Goal: Task Accomplishment & Management: Use online tool/utility

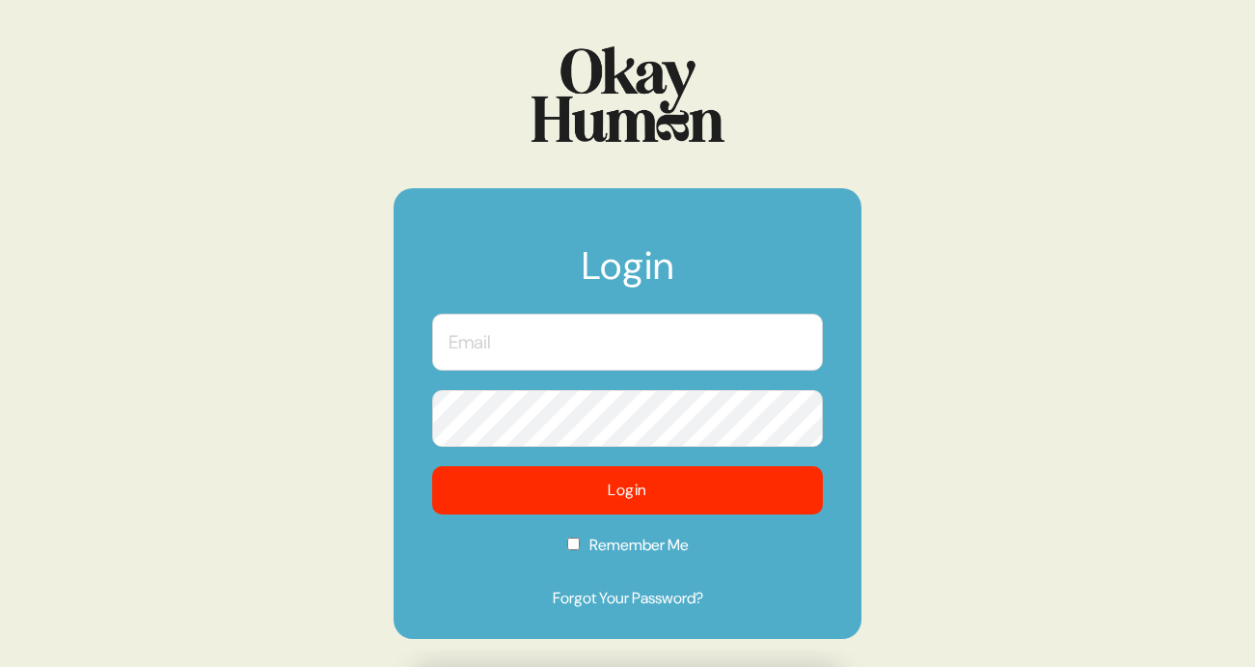
click at [650, 344] on input "text" at bounding box center [627, 342] width 391 height 57
click at [636, 338] on input "text" at bounding box center [627, 342] width 391 height 57
type input "[PERSON_NAME][EMAIL_ADDRESS][DOMAIN_NAME]"
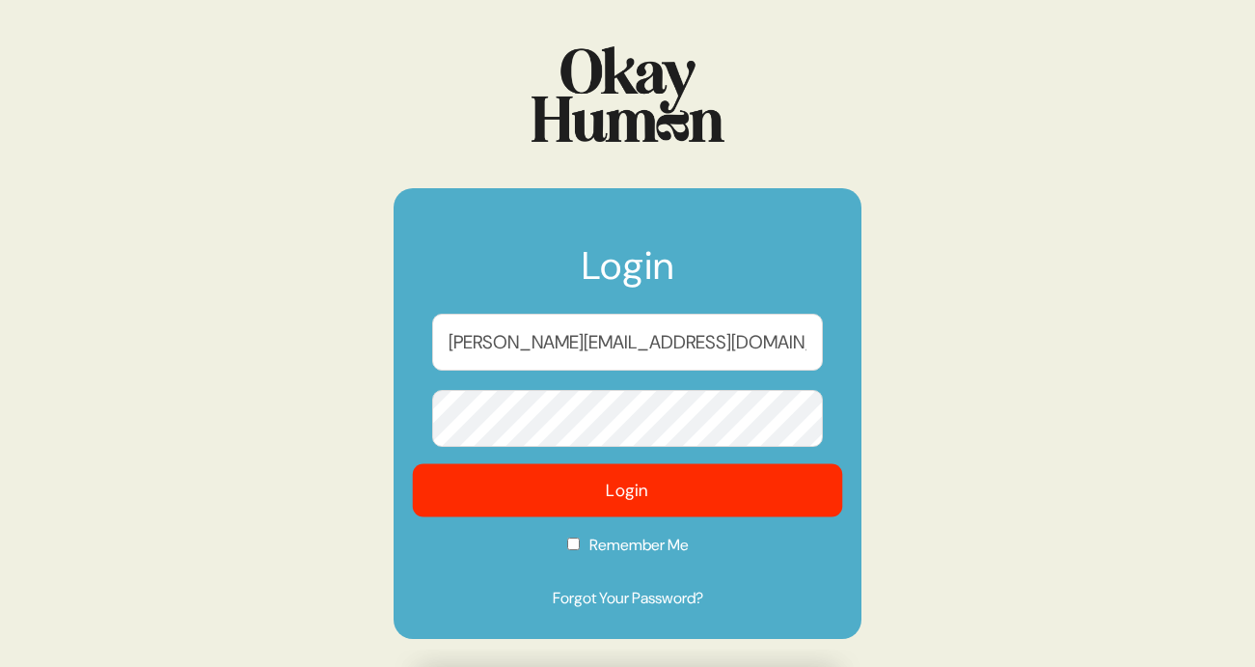
click at [548, 498] on button "Login" at bounding box center [628, 490] width 430 height 53
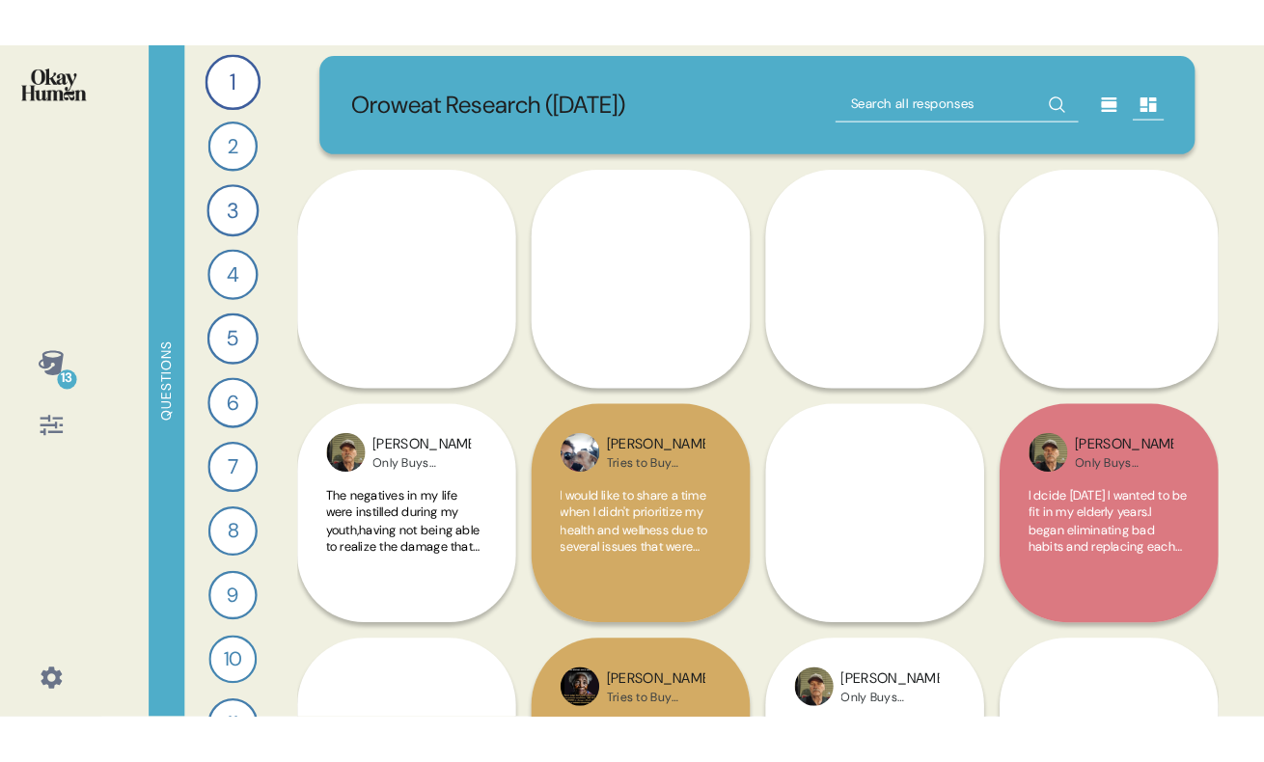
scroll to position [6, 0]
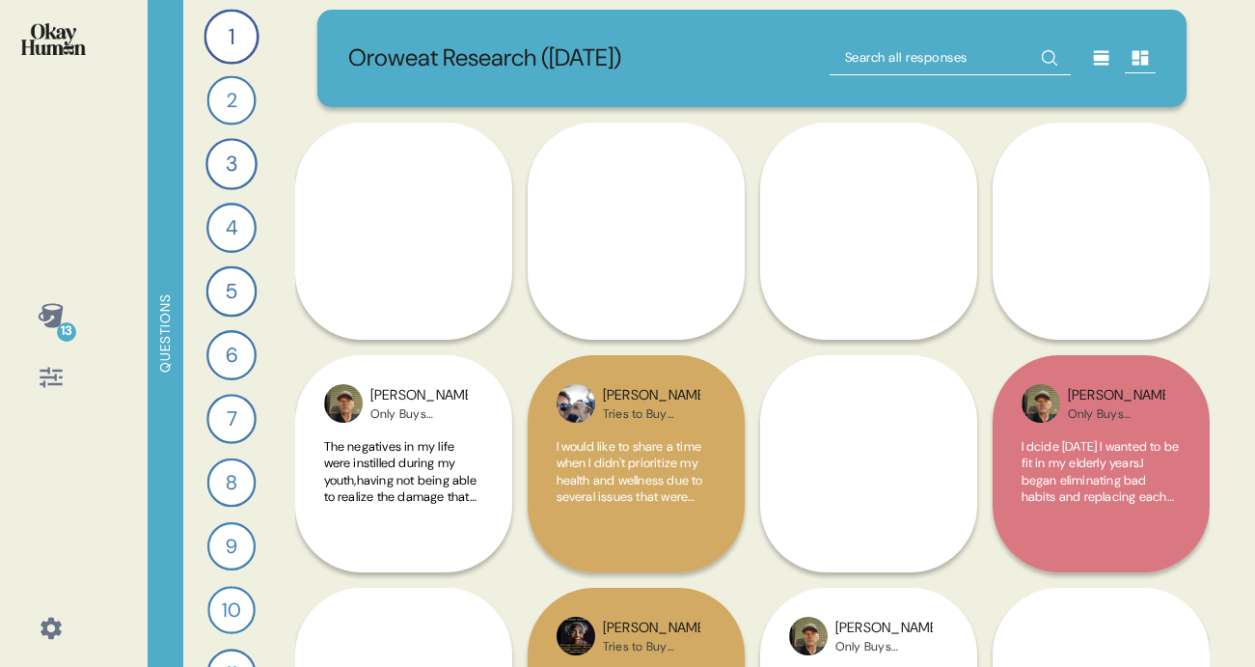
click at [1095, 69] on div at bounding box center [1101, 57] width 31 height 31
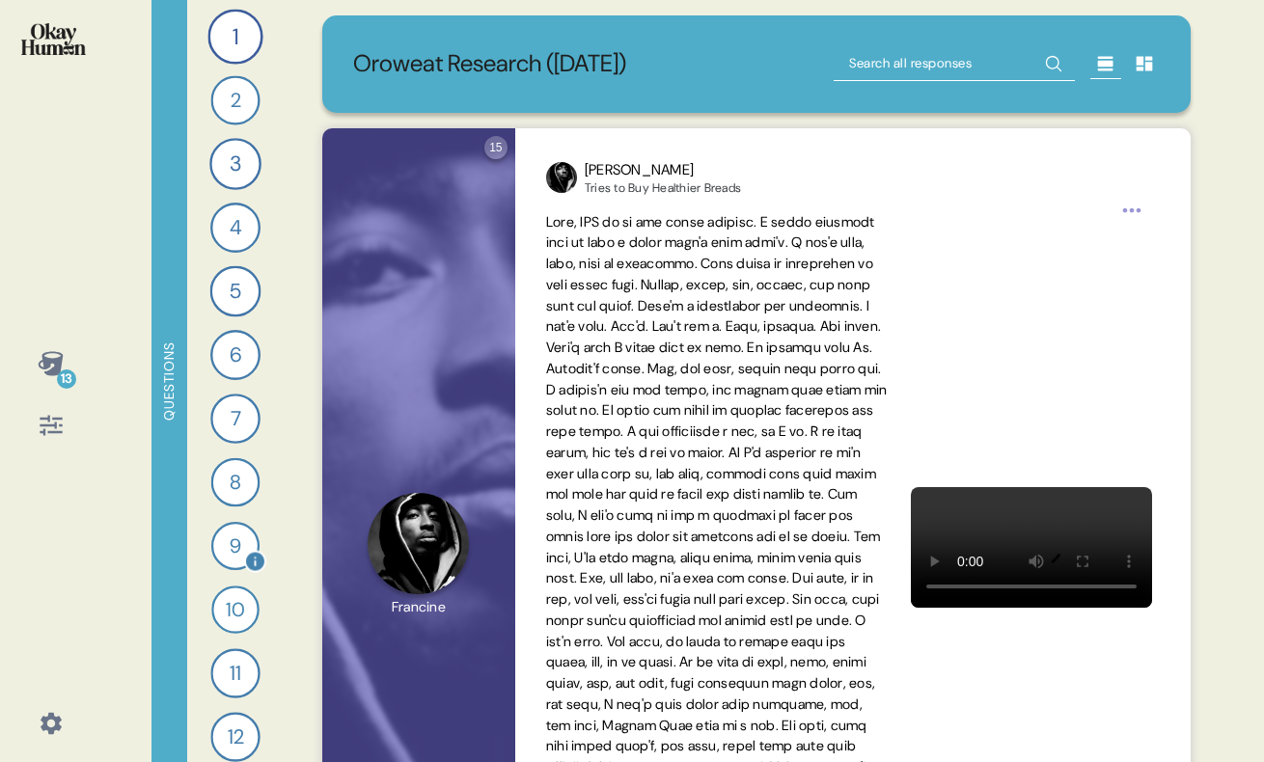
scroll to position [208, 0]
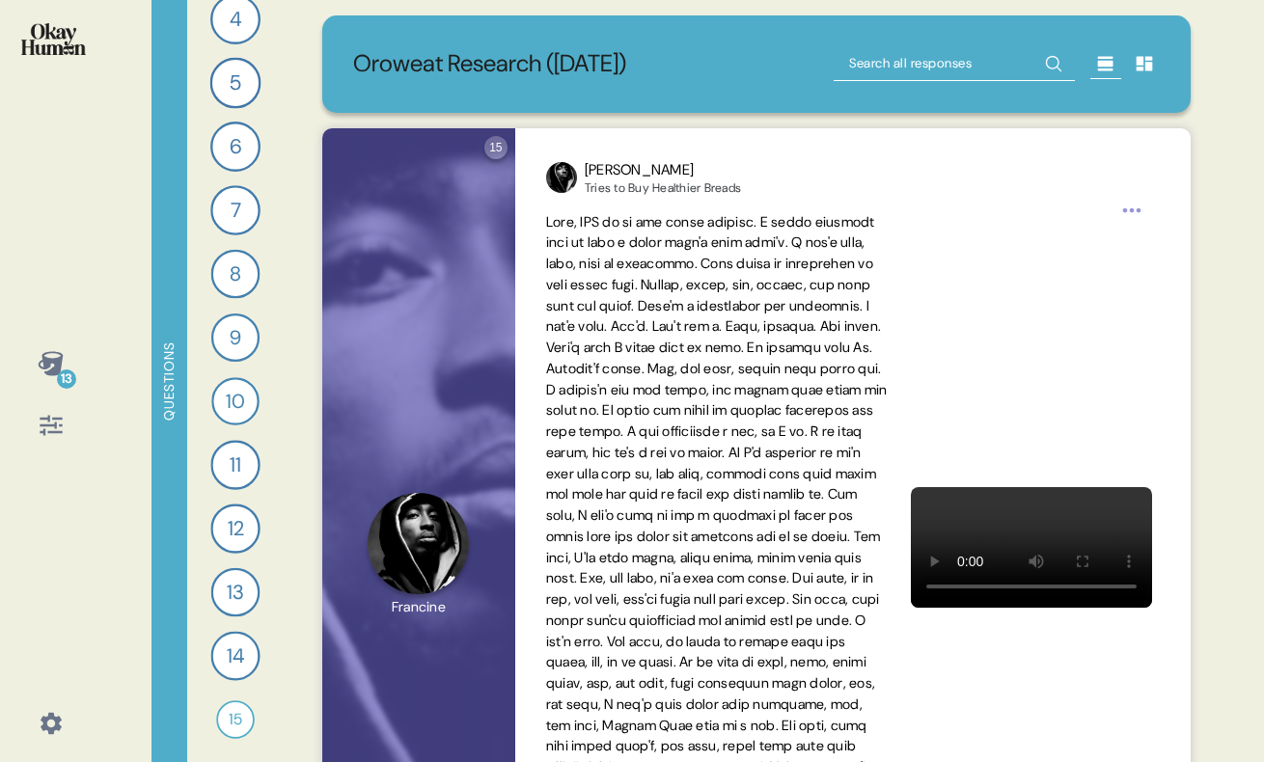
click at [49, 427] on icon at bounding box center [51, 425] width 27 height 27
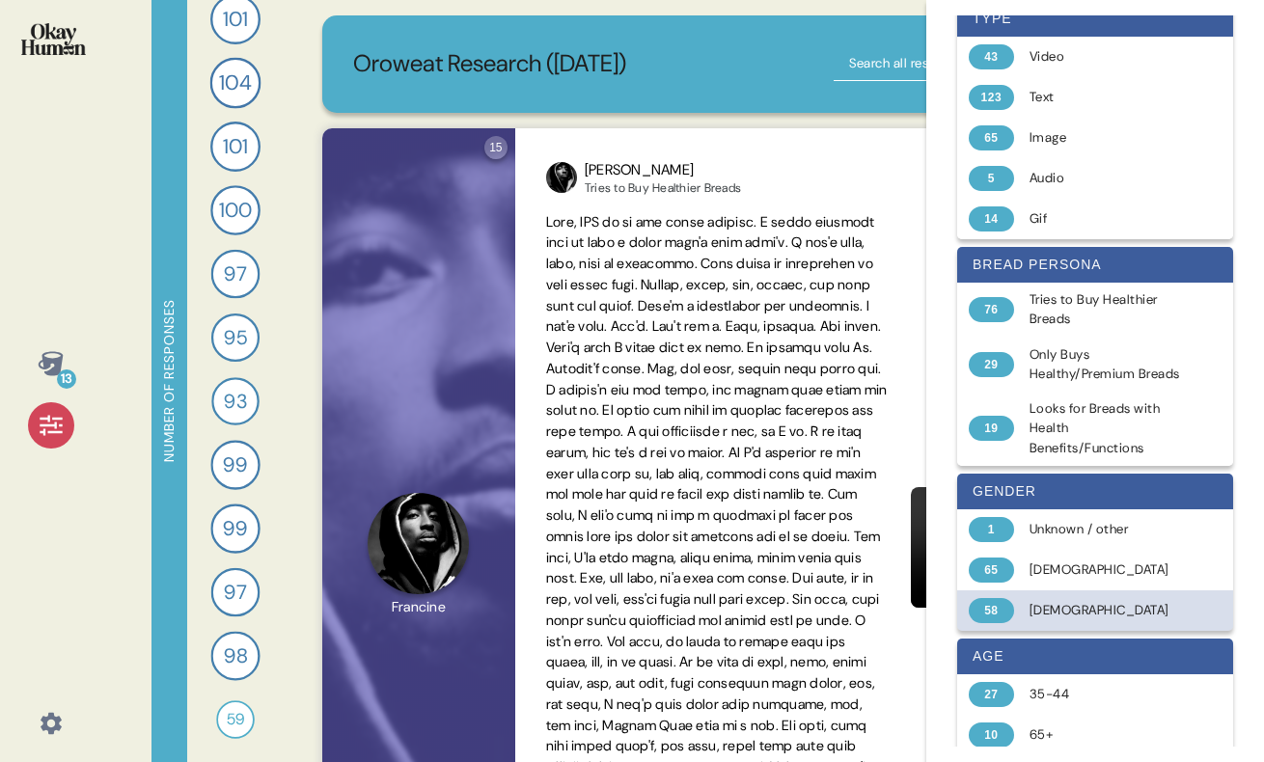
scroll to position [14, 0]
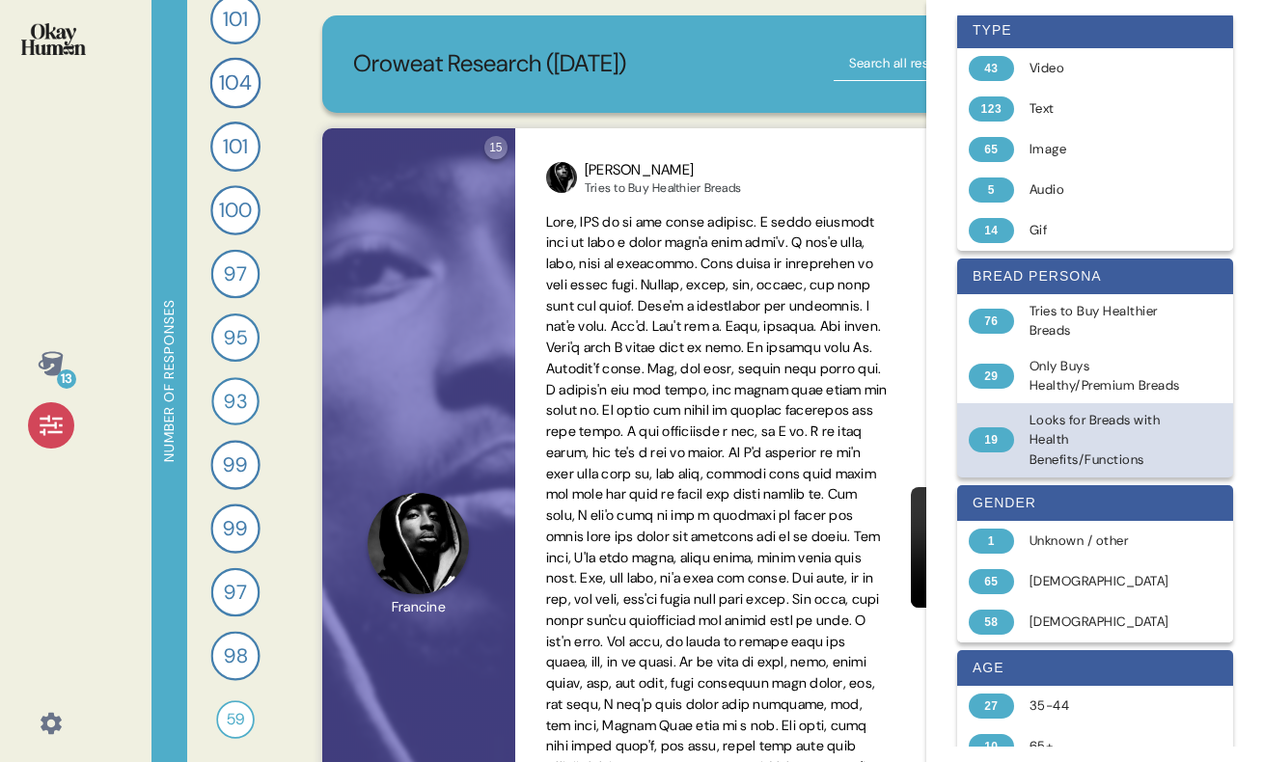
click at [995, 453] on div "19" at bounding box center [991, 439] width 45 height 25
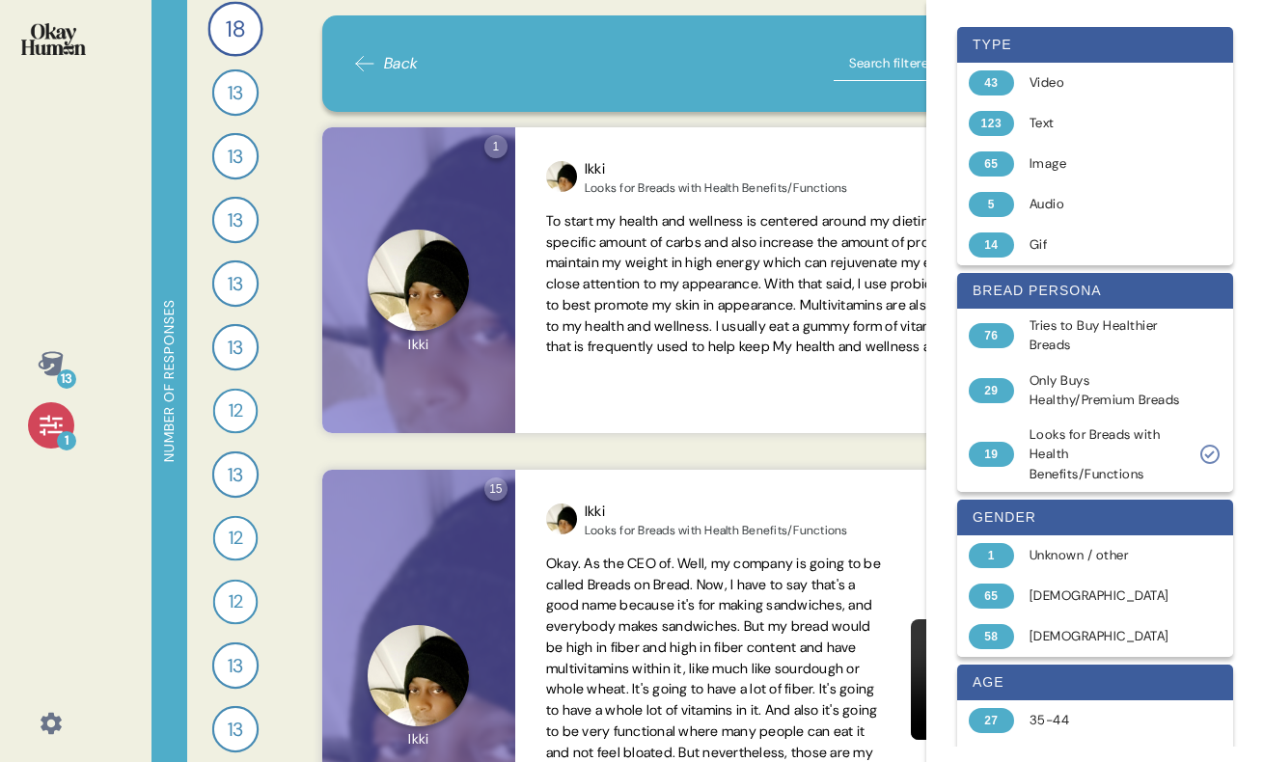
scroll to position [0, 0]
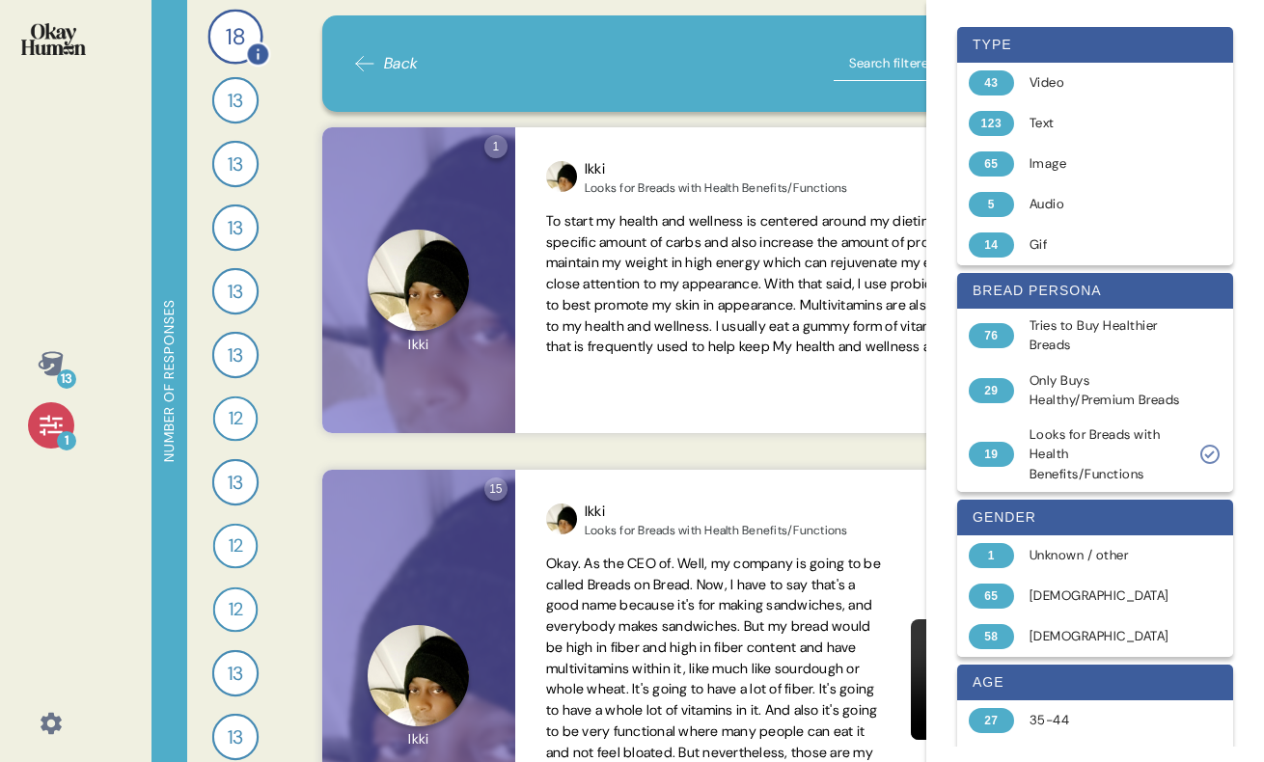
click at [248, 37] on div "18" at bounding box center [234, 36] width 55 height 55
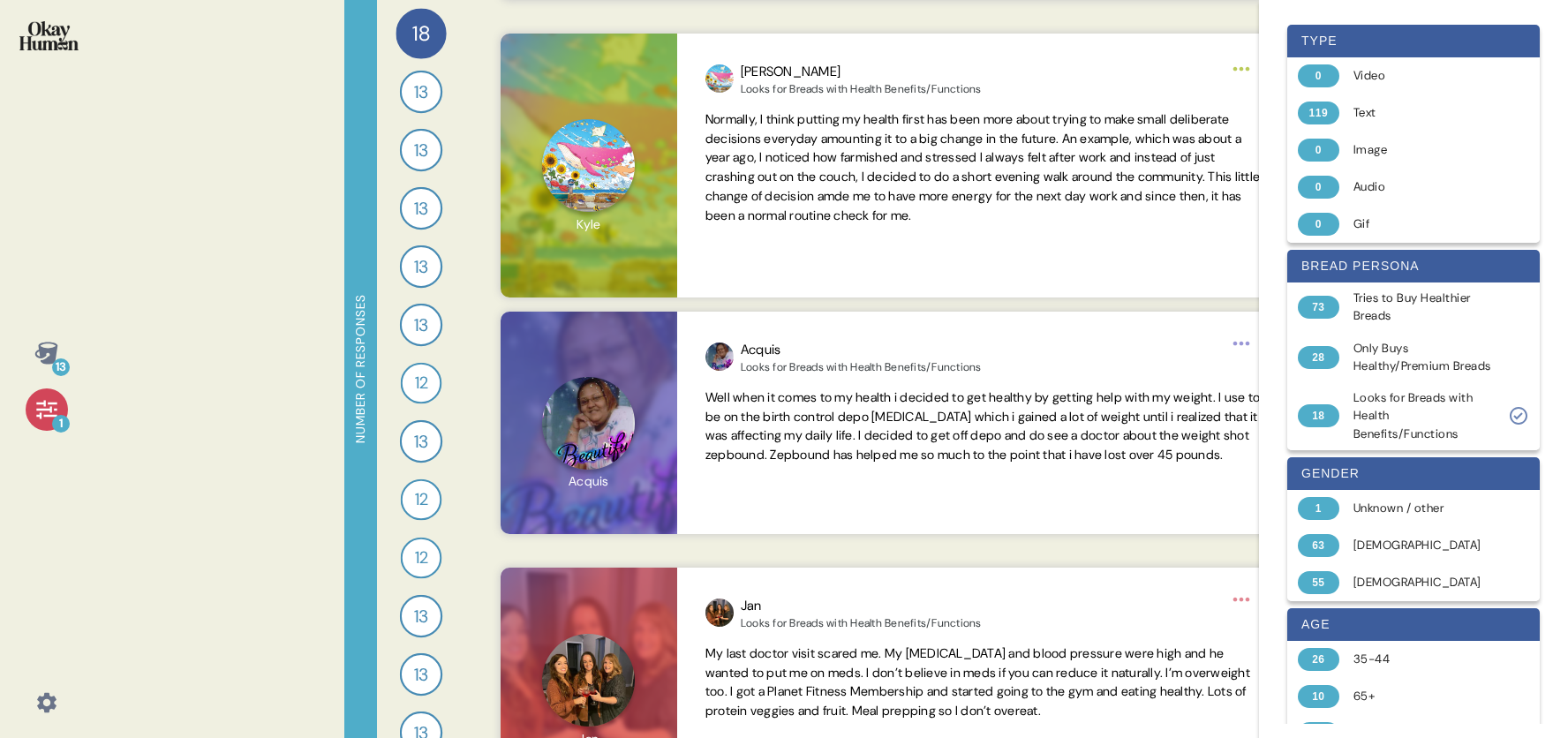
scroll to position [488, 0]
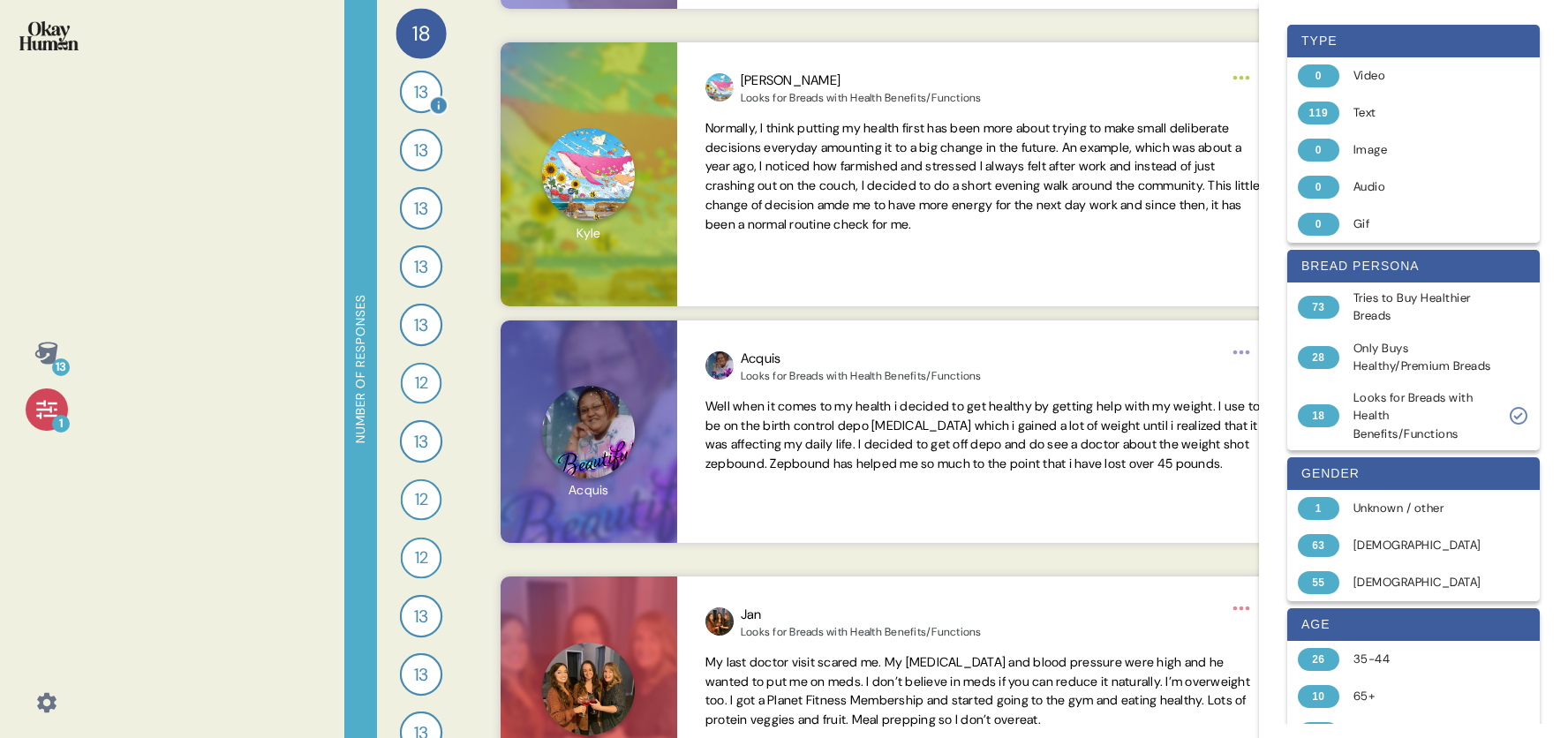
click at [420, 92] on span "13" at bounding box center [422, 91] width 15 height 27
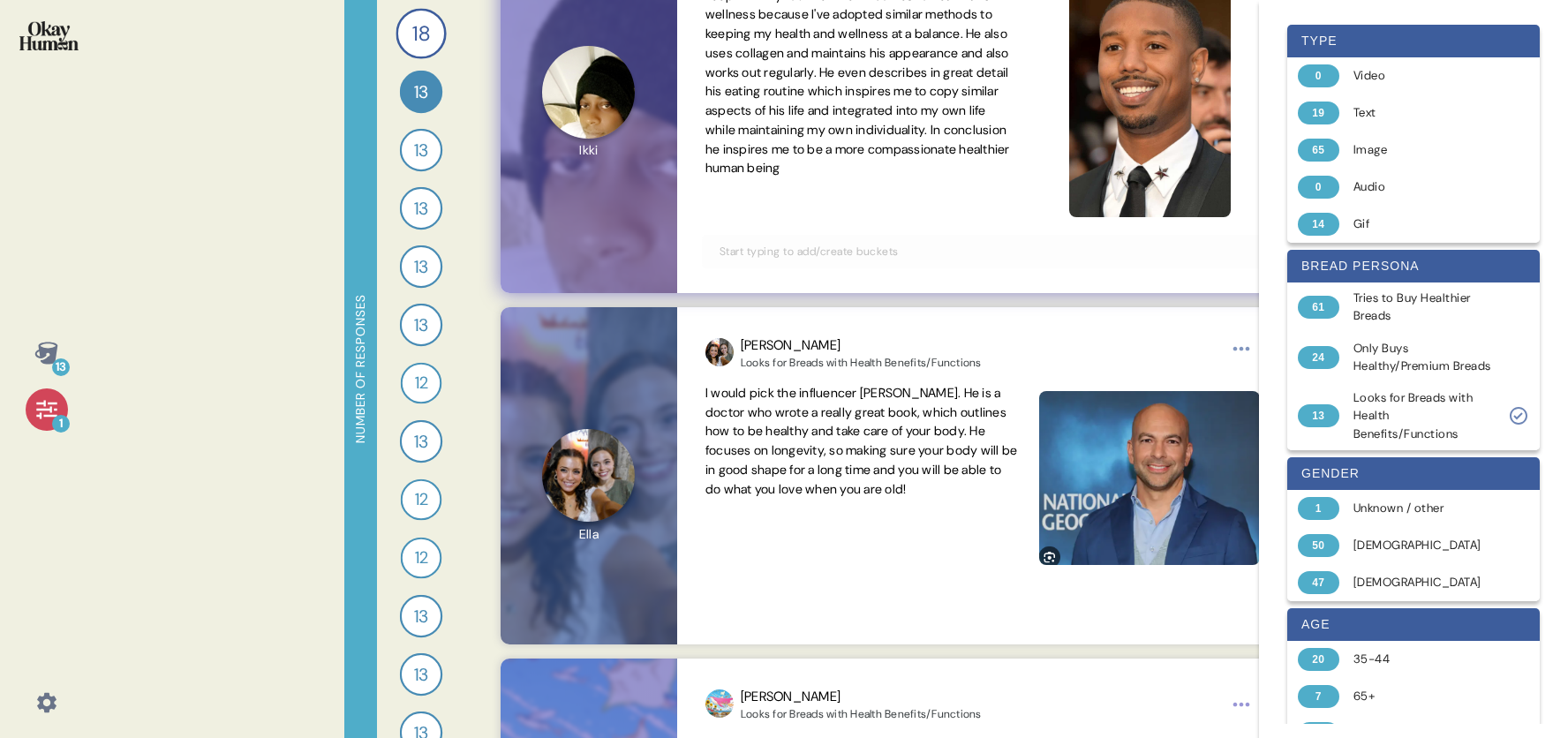
scroll to position [328, 0]
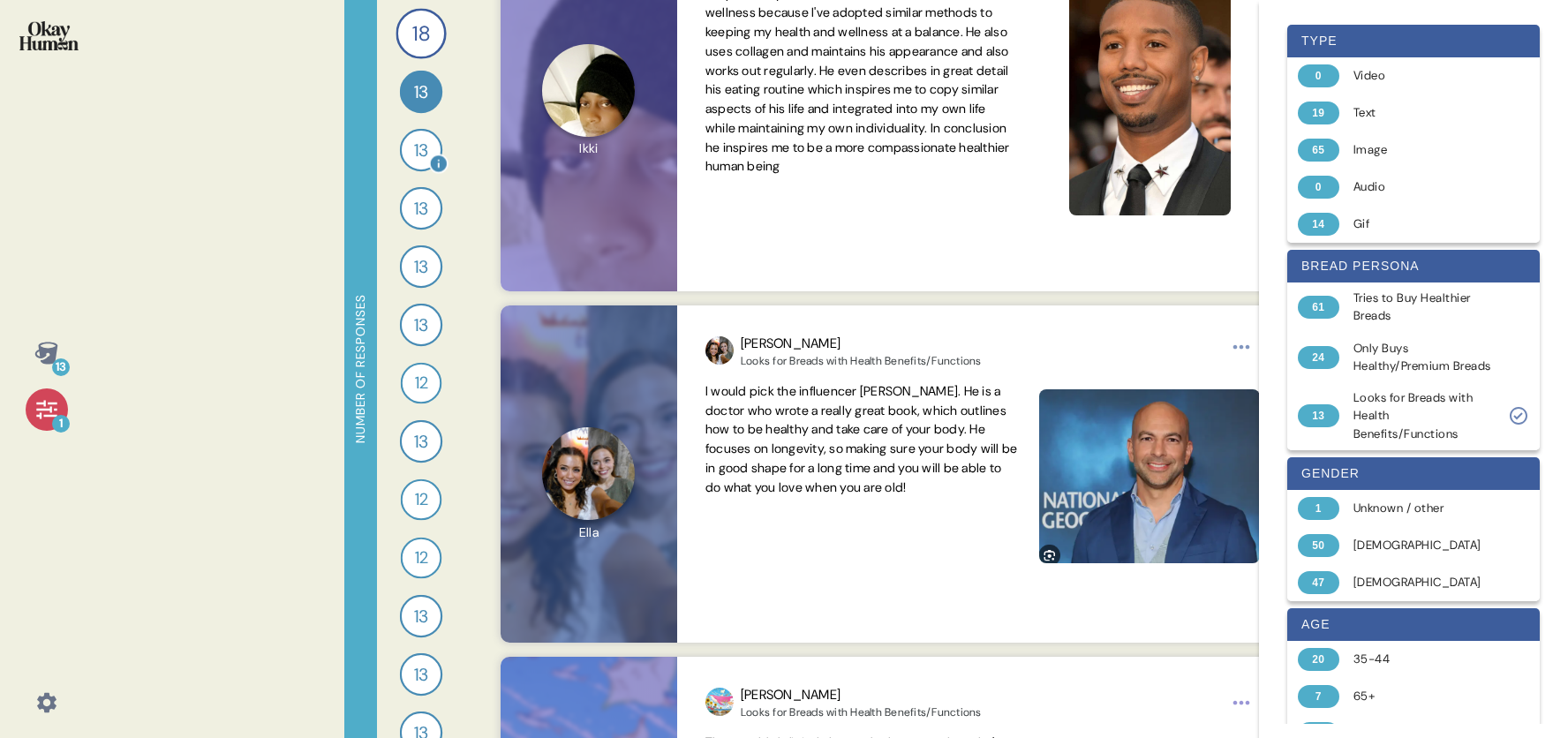
click at [414, 151] on span "13" at bounding box center [422, 150] width 15 height 27
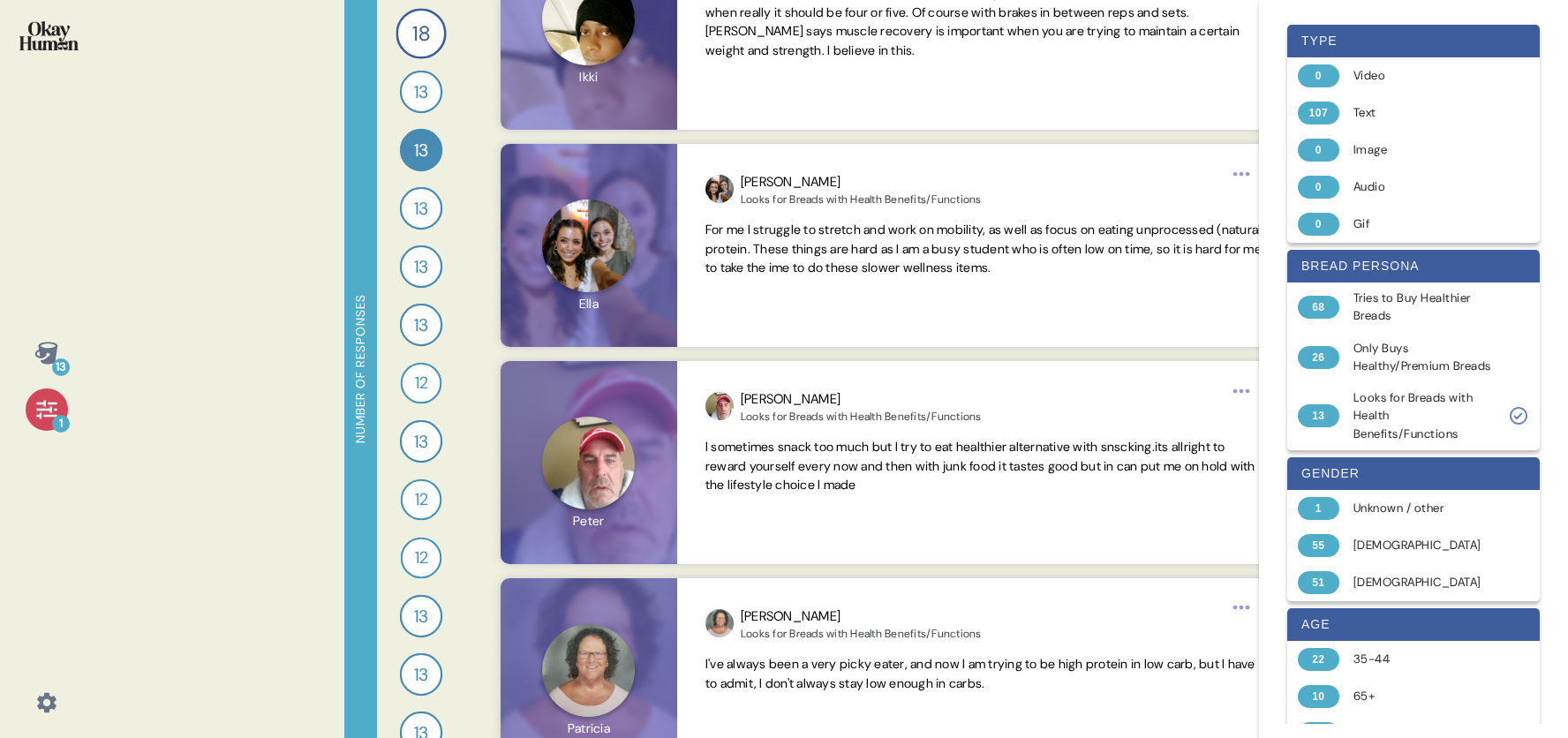
scroll to position [0, 0]
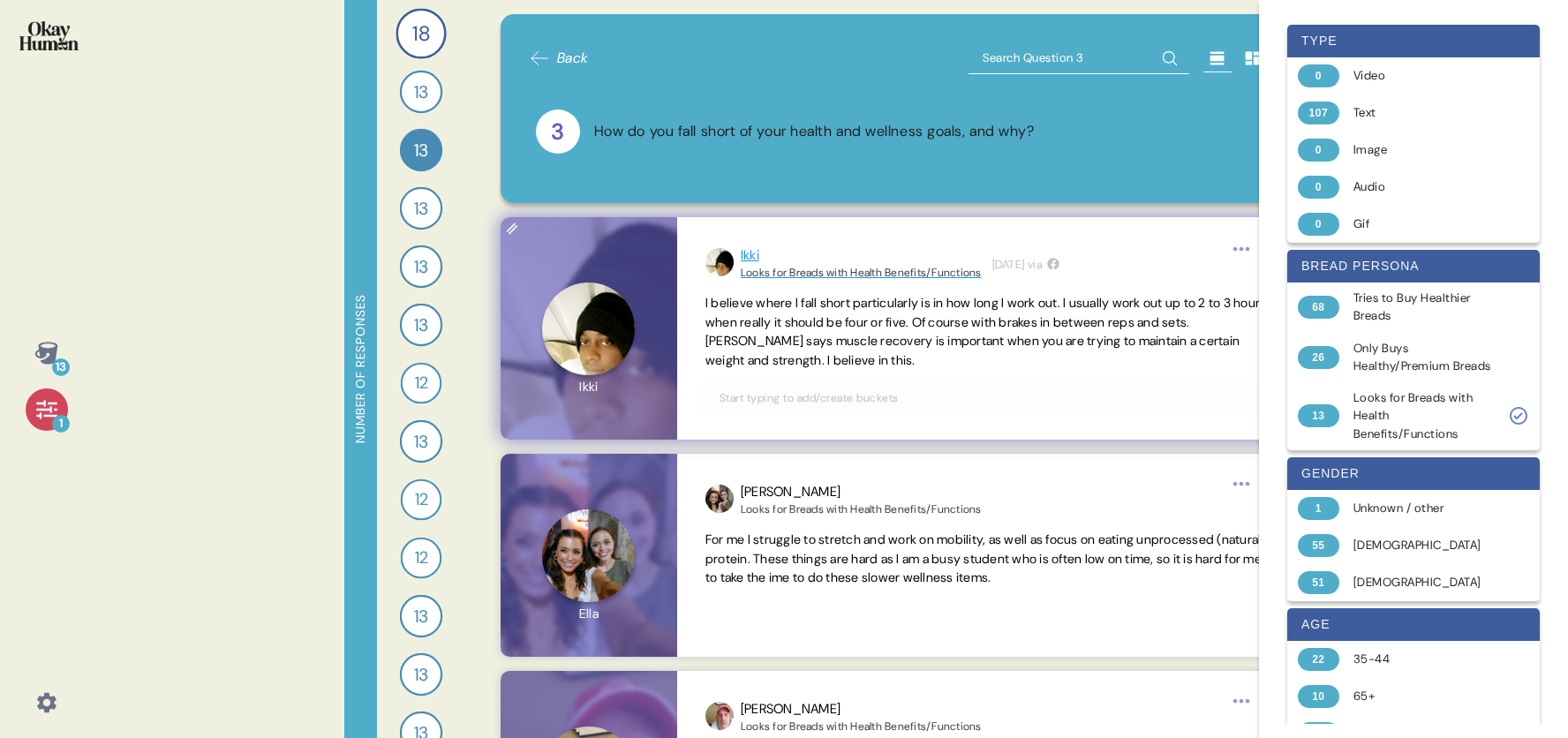
click at [753, 252] on div "Ikki" at bounding box center [861, 255] width 241 height 20
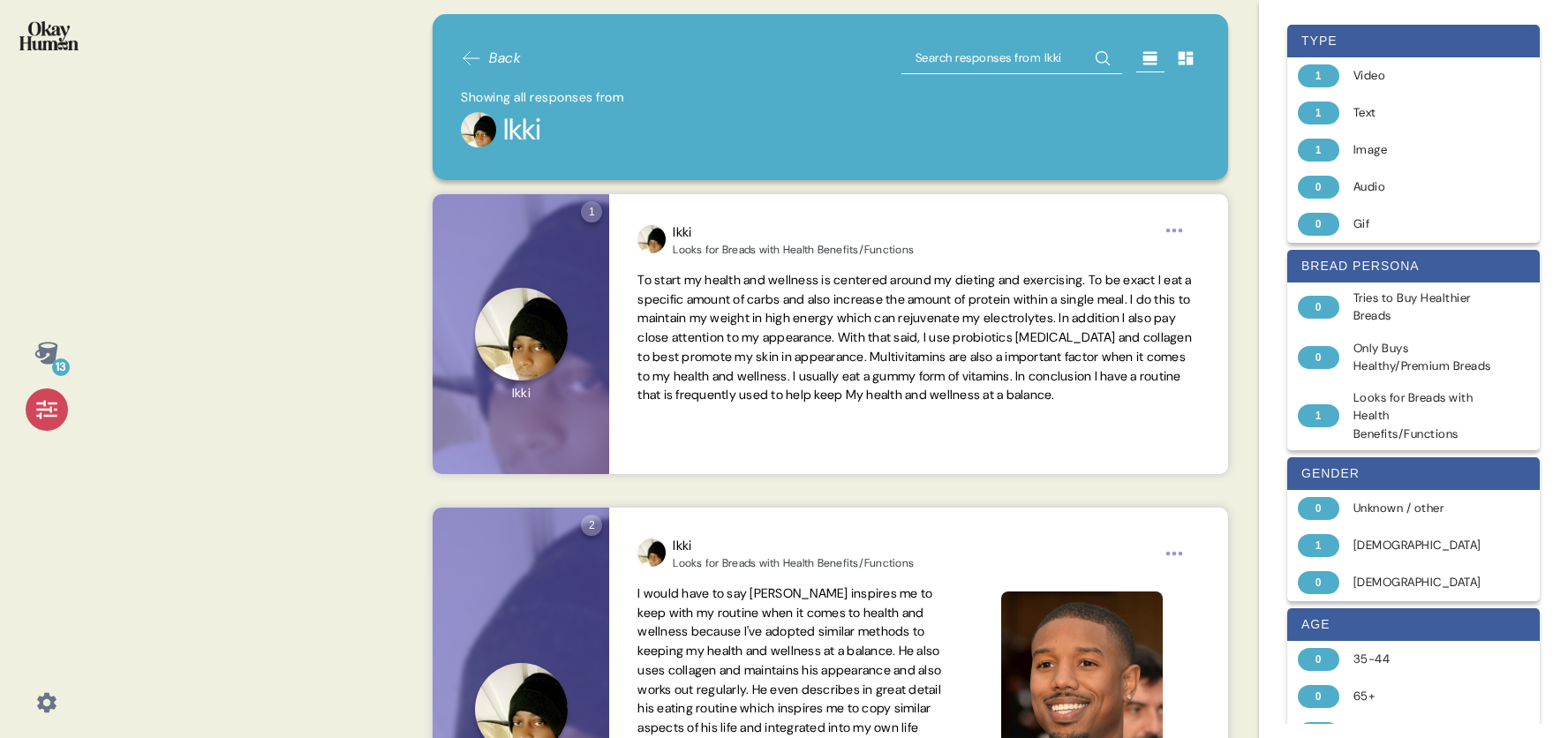
click at [499, 58] on span "Back" at bounding box center [505, 58] width 32 height 21
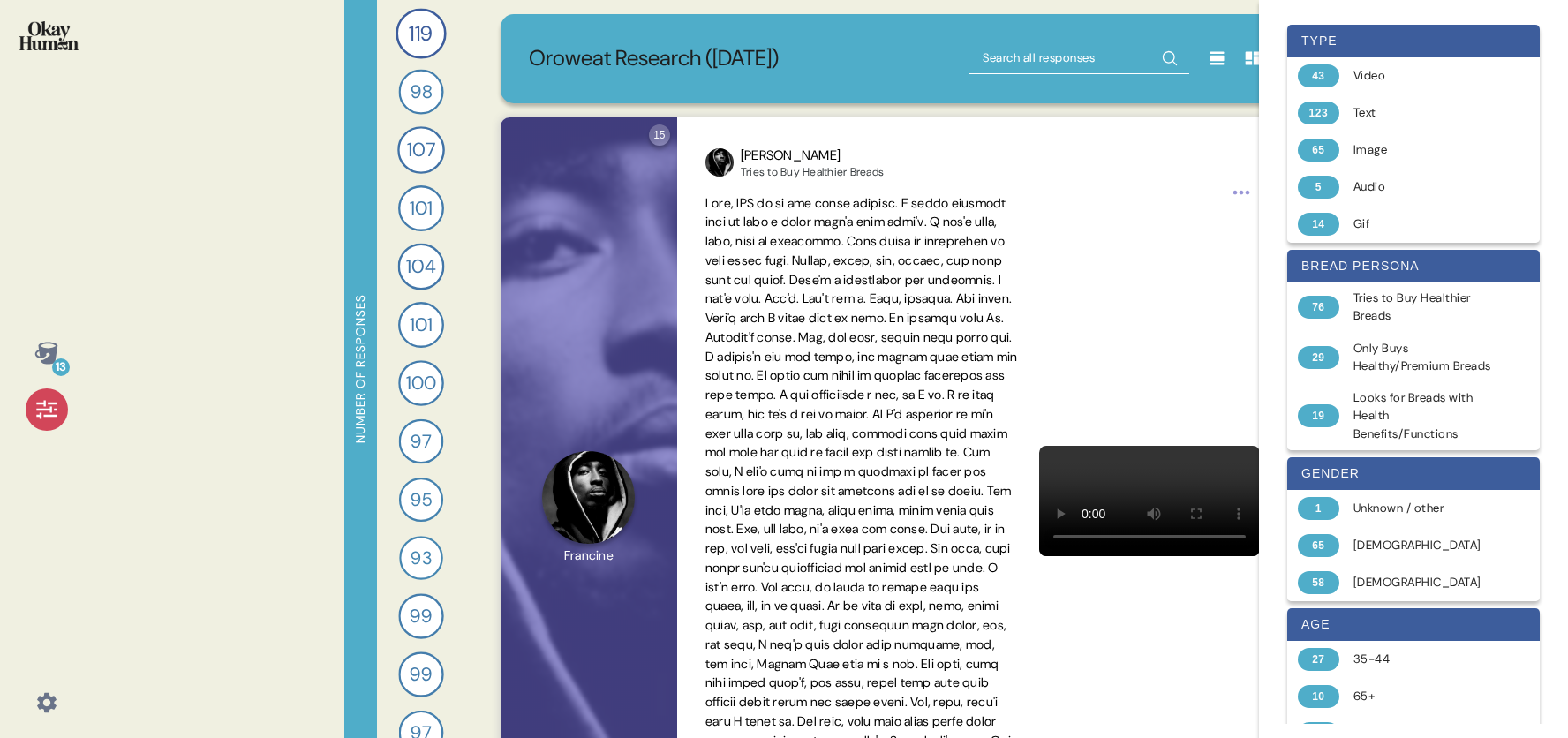
click at [282, 128] on div "13 Number of responses 119 Tell me a story that captures what prioritizing your…" at bounding box center [784, 369] width 1568 height 738
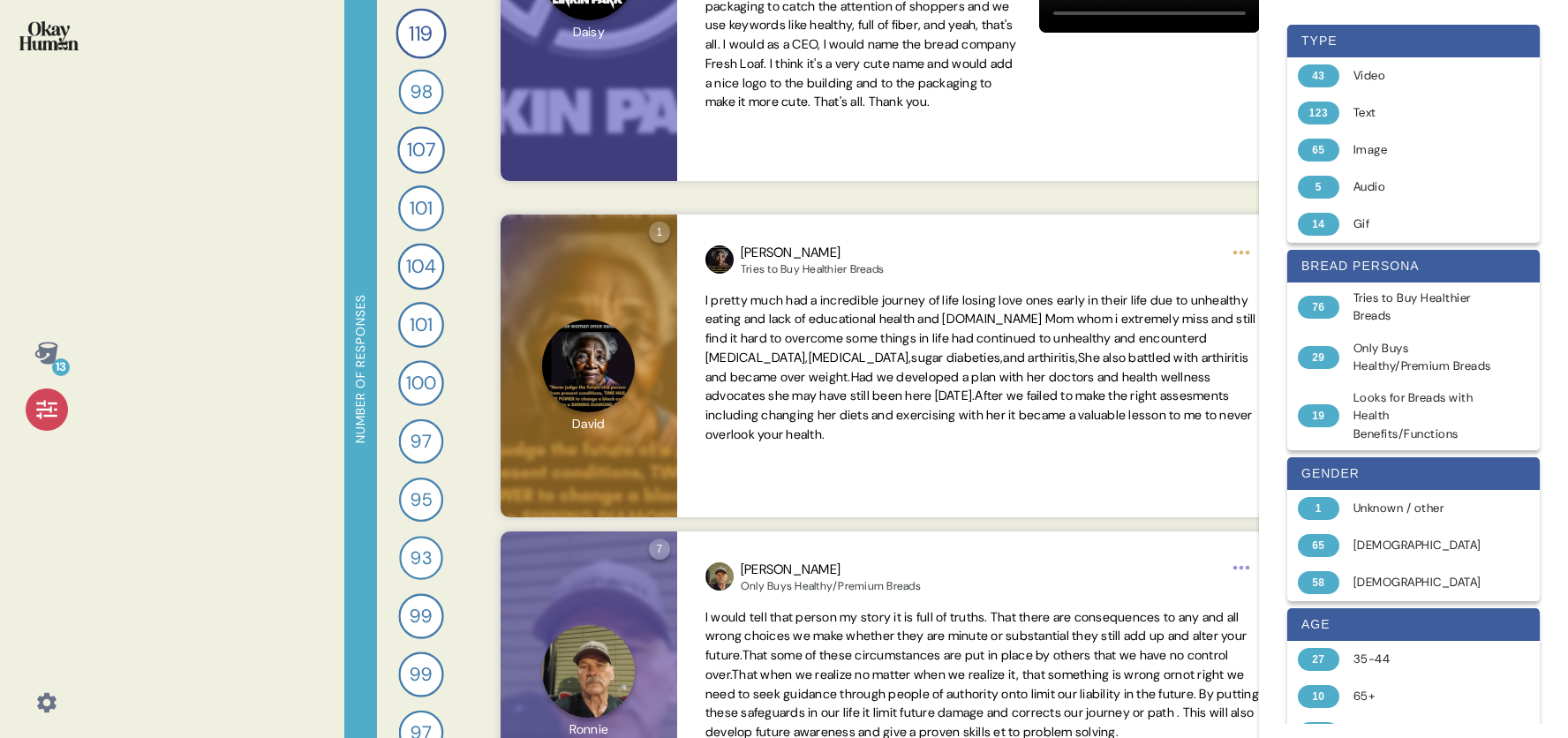
scroll to position [4211, 0]
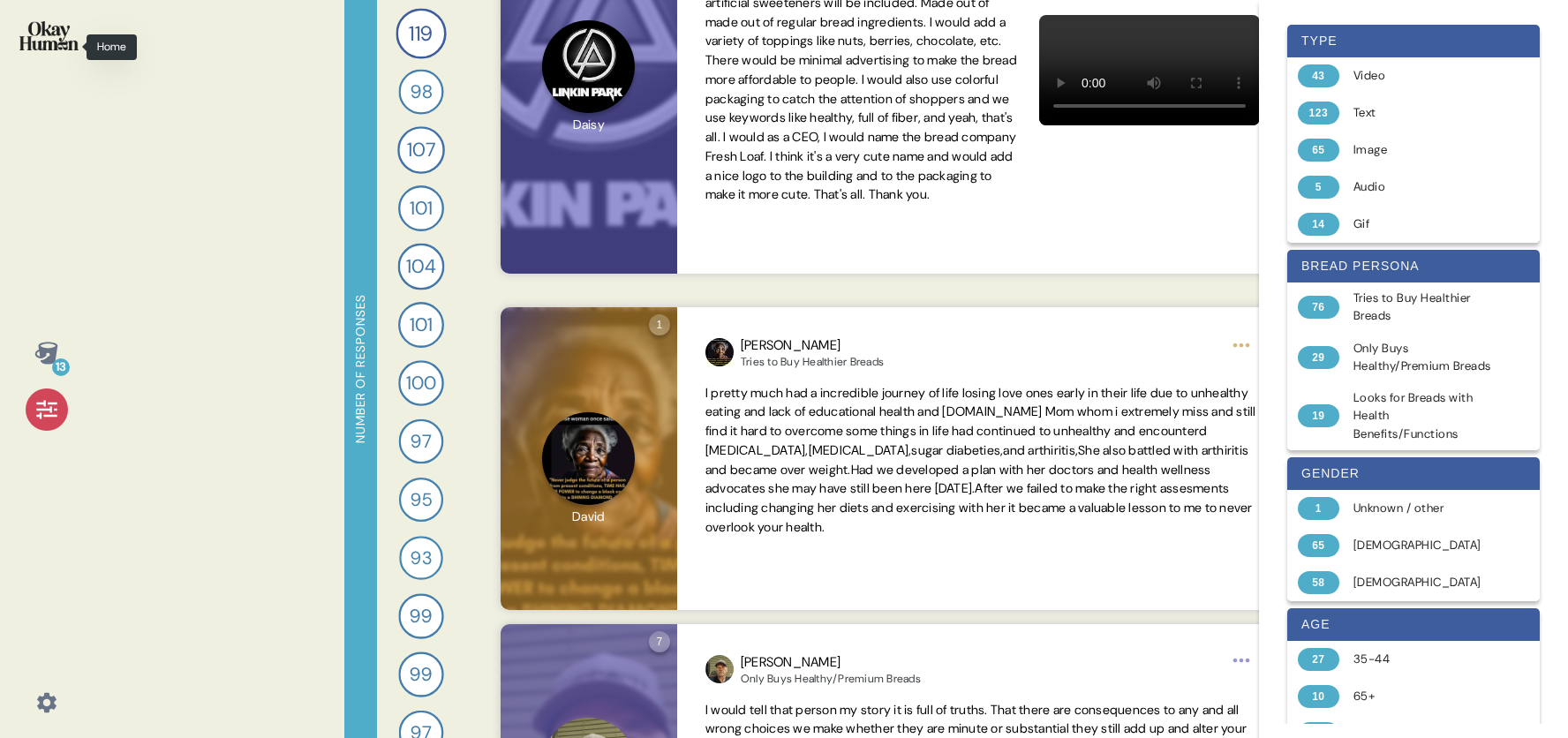
click at [52, 34] on img at bounding box center [48, 36] width 59 height 29
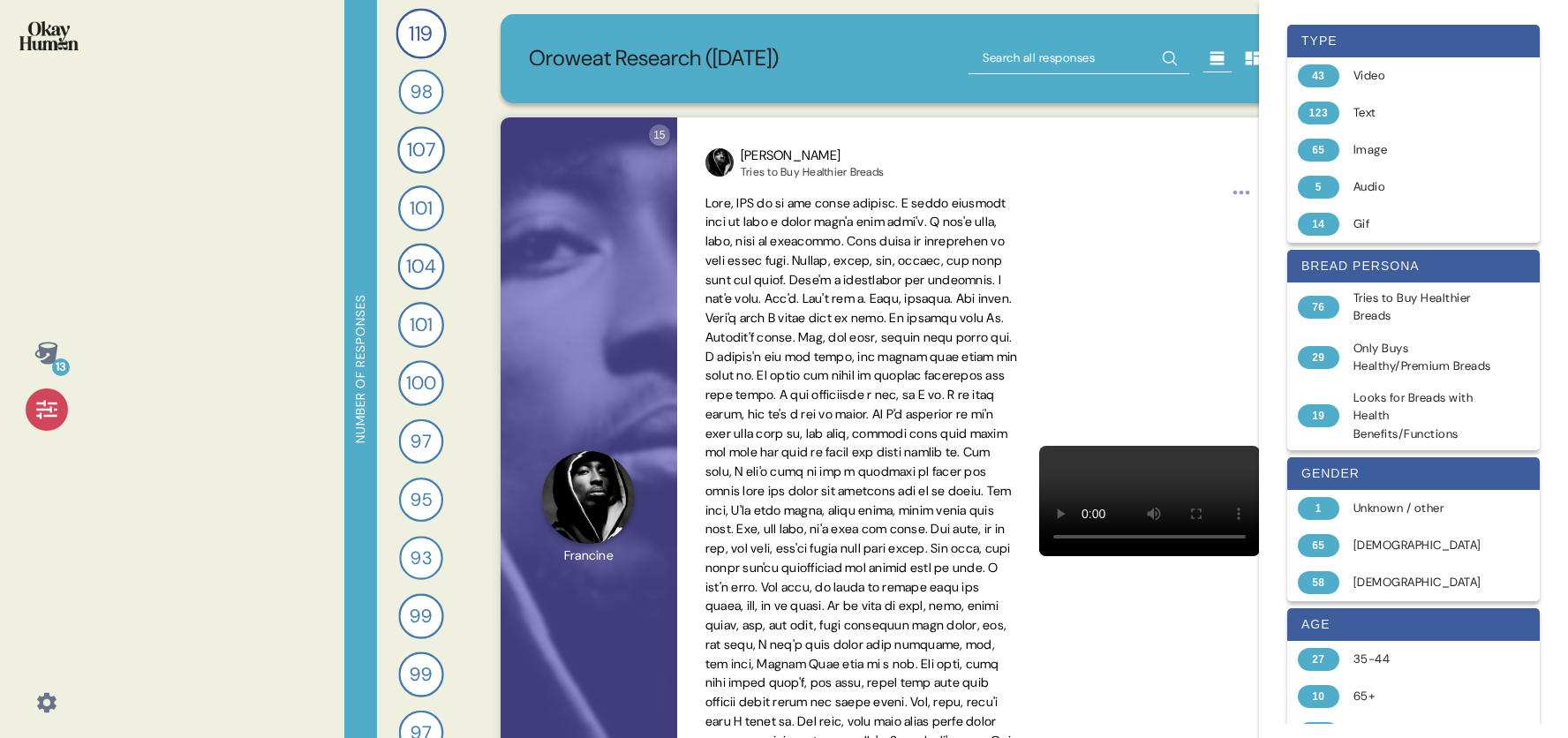
click at [35, 408] on icon at bounding box center [47, 409] width 25 height 25
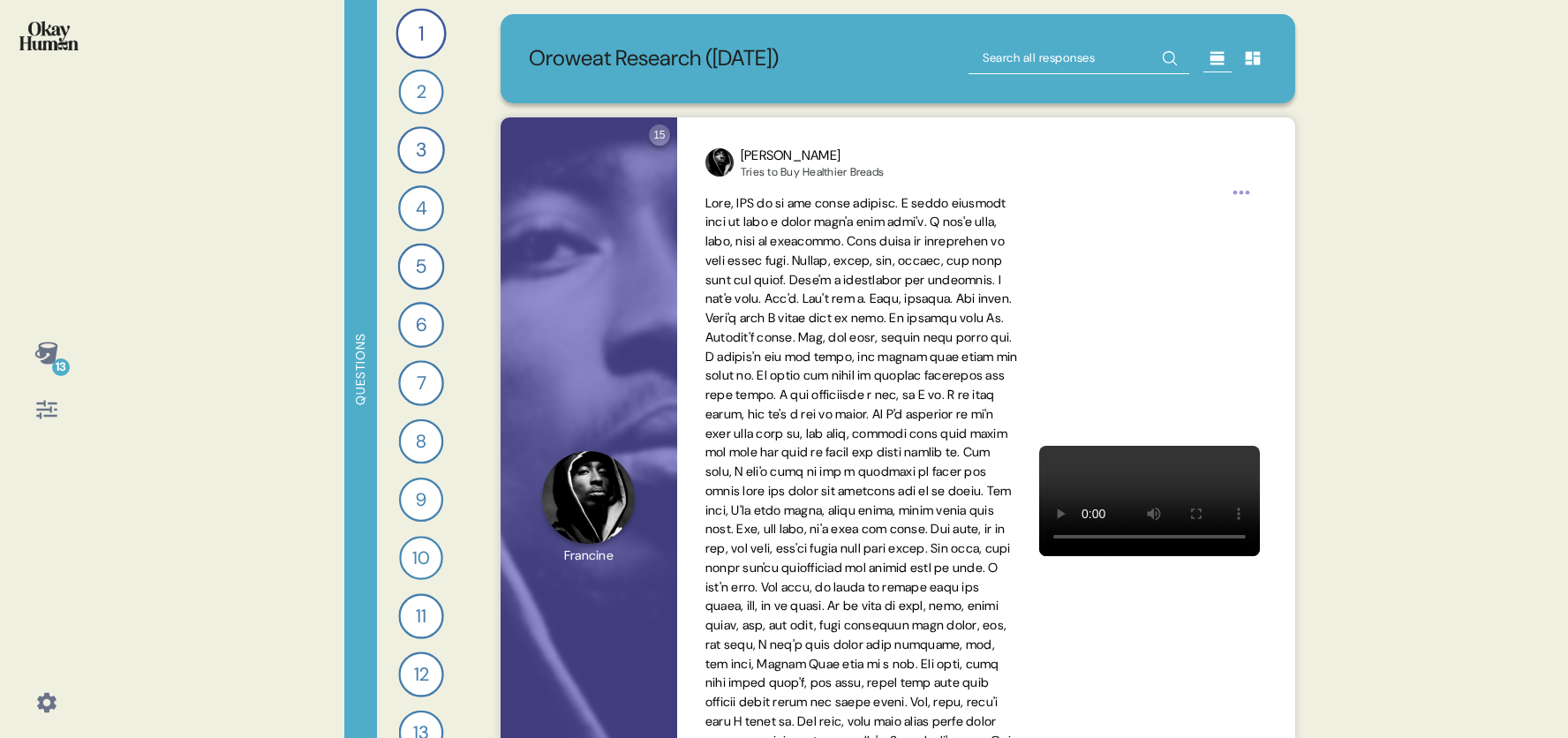
click at [51, 479] on icon at bounding box center [47, 701] width 19 height 19
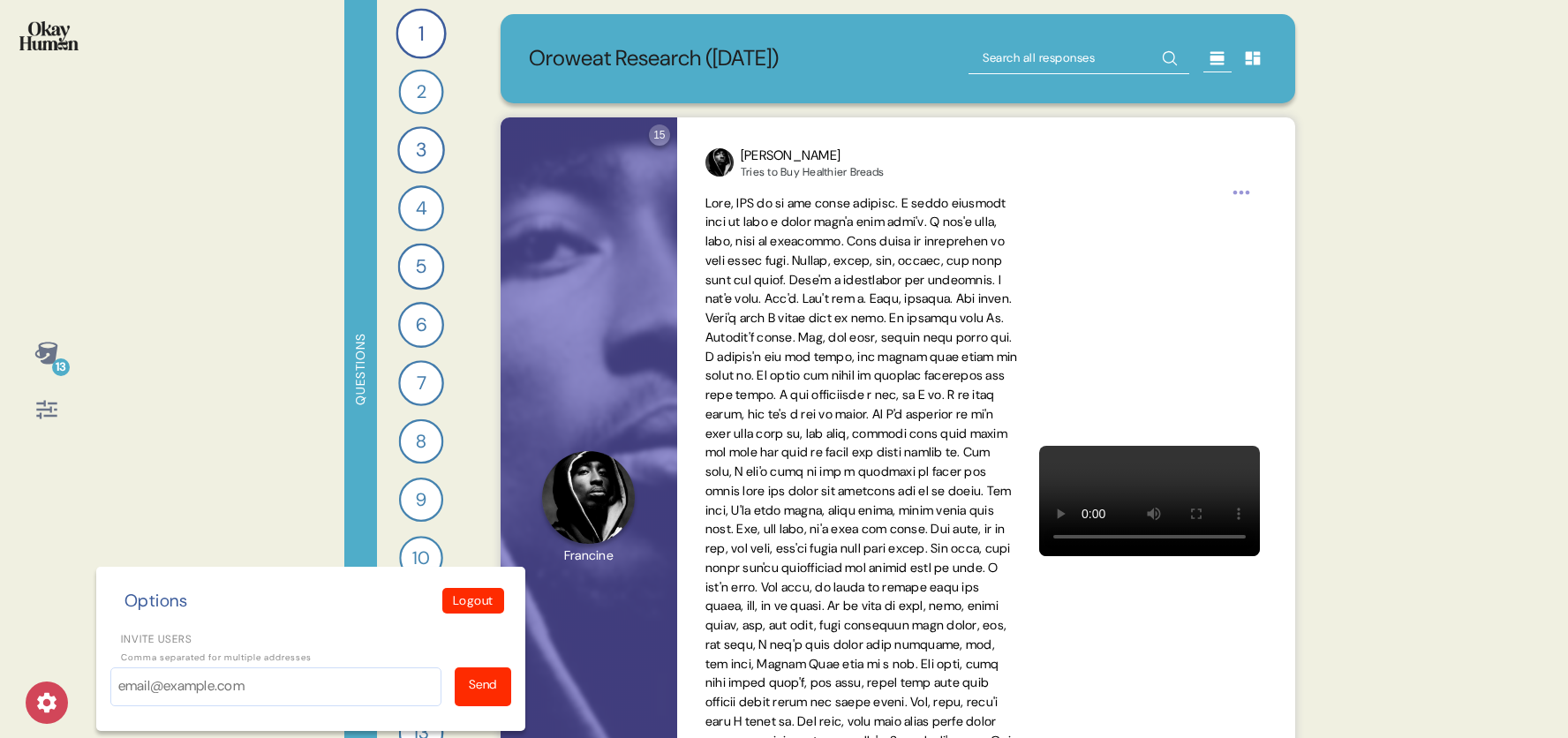
click at [460, 479] on p "Logout" at bounding box center [473, 600] width 40 height 18
